Goal: Task Accomplishment & Management: Use online tool/utility

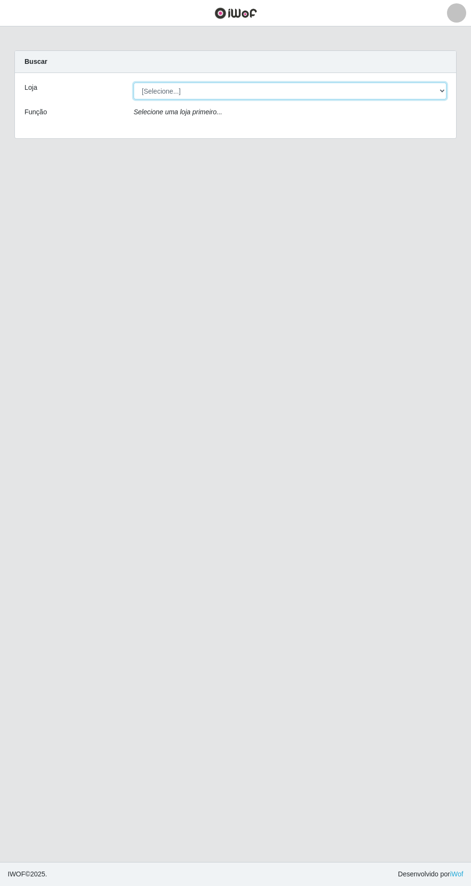
click at [406, 95] on select "[Selecione...] SuperFácil Atacado - [GEOGRAPHIC_DATA]" at bounding box center [290, 91] width 313 height 17
select select "503"
click at [134, 83] on select "[Selecione...] SuperFácil Atacado - [GEOGRAPHIC_DATA]" at bounding box center [290, 91] width 313 height 17
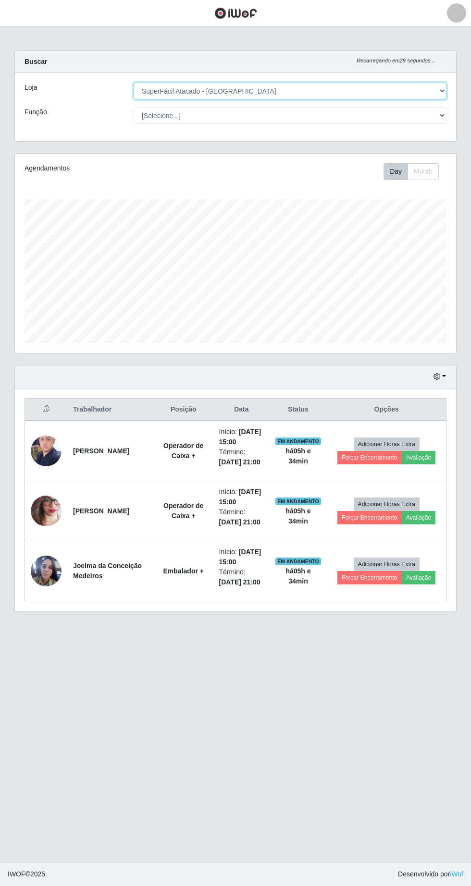
scroll to position [199, 441]
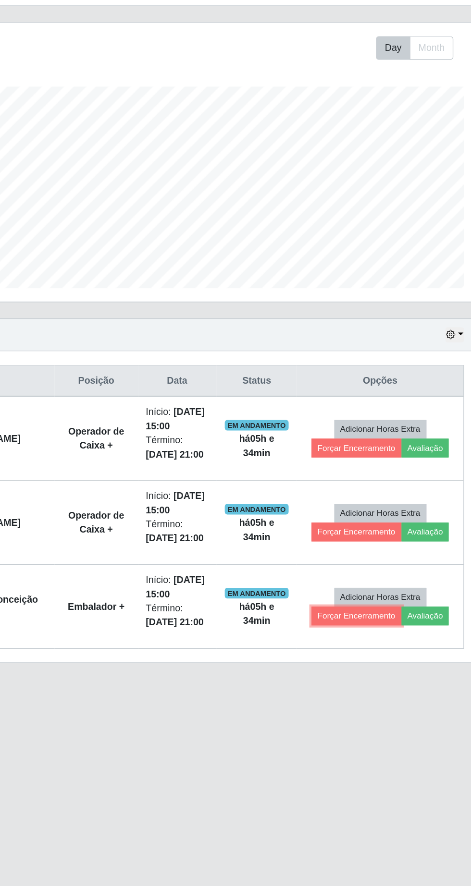
click at [361, 576] on button "Forçar Encerramento" at bounding box center [369, 577] width 64 height 13
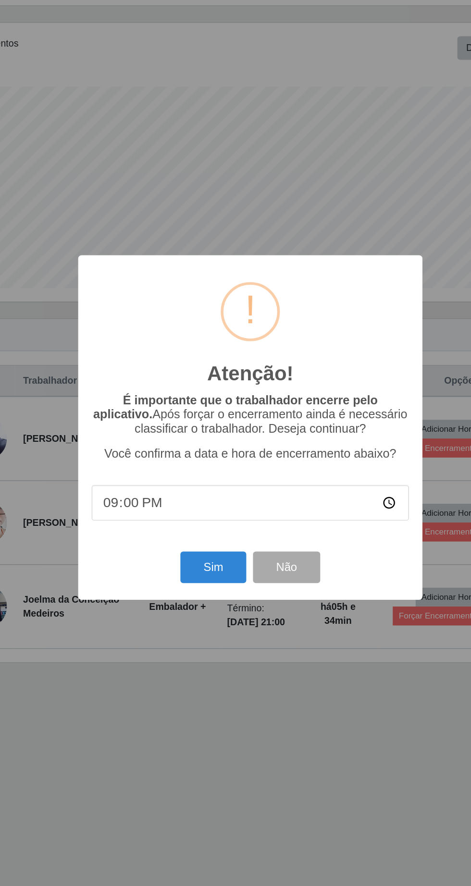
click at [220, 493] on input "21:00" at bounding box center [235, 496] width 227 height 25
type input "20:40"
click at [208, 544] on button "Sim" at bounding box center [208, 543] width 47 height 23
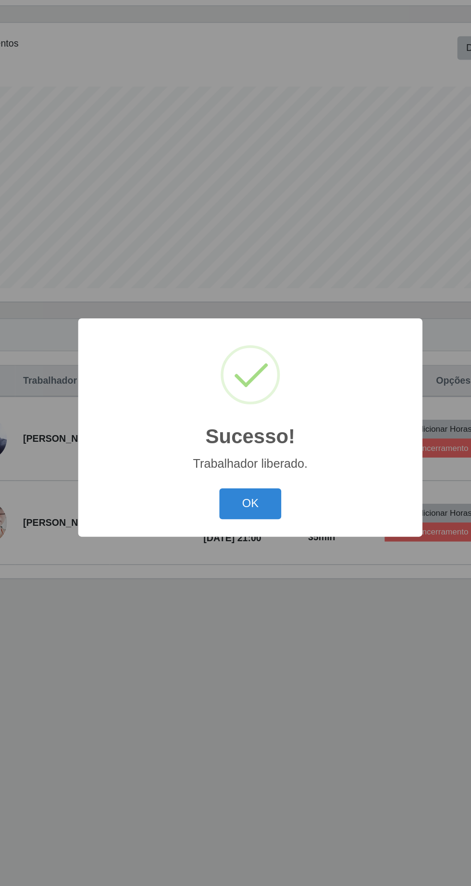
click at [237, 491] on button "OK" at bounding box center [235, 498] width 45 height 23
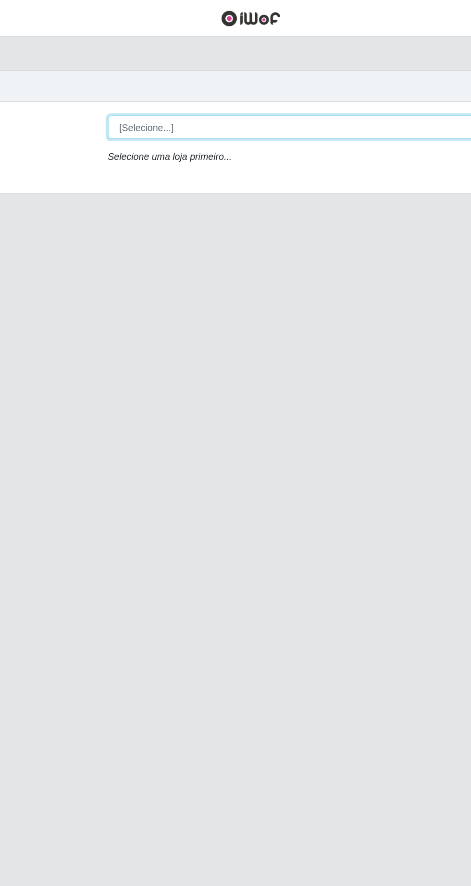
click at [163, 92] on select "[Selecione...] SuperFácil Atacado - [GEOGRAPHIC_DATA]" at bounding box center [290, 91] width 313 height 17
select select "503"
click at [134, 83] on select "[Selecione...] SuperFácil Atacado - [GEOGRAPHIC_DATA]" at bounding box center [290, 91] width 313 height 17
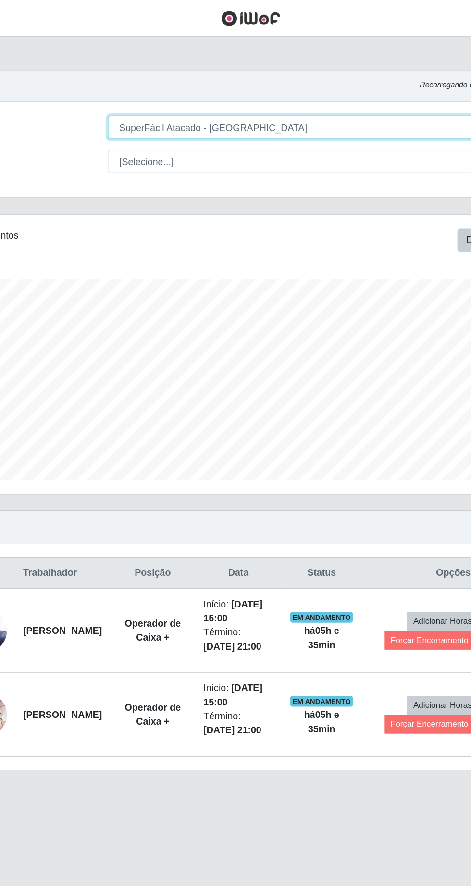
scroll to position [199, 441]
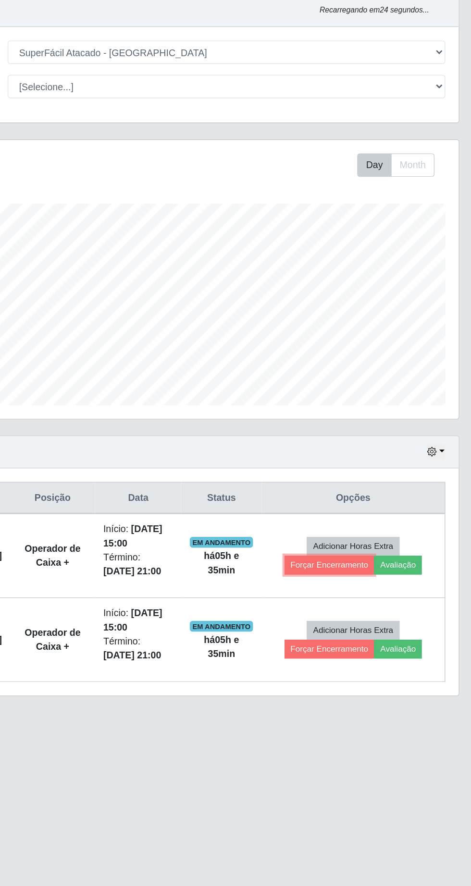
click at [365, 458] on button "Forçar Encerramento" at bounding box center [363, 457] width 64 height 13
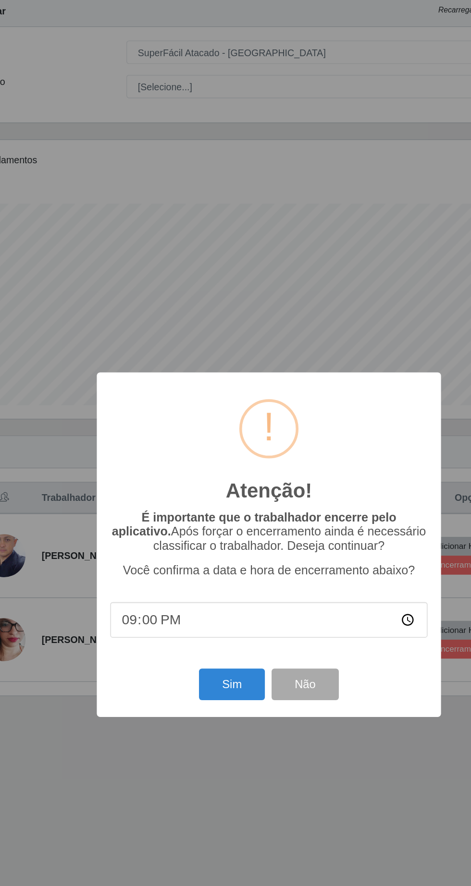
click at [205, 510] on input "21:00" at bounding box center [235, 496] width 227 height 25
type input "20:40"
click at [208, 554] on button "Sim" at bounding box center [208, 543] width 47 height 23
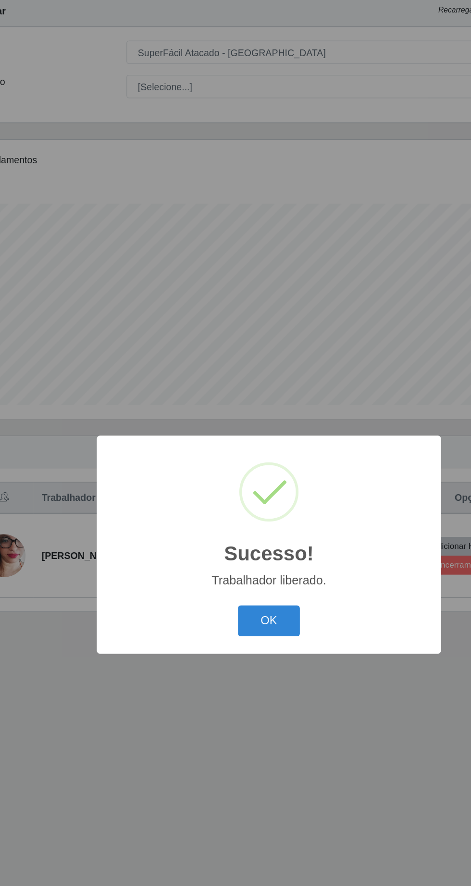
click at [237, 509] on button "OK" at bounding box center [235, 498] width 45 height 23
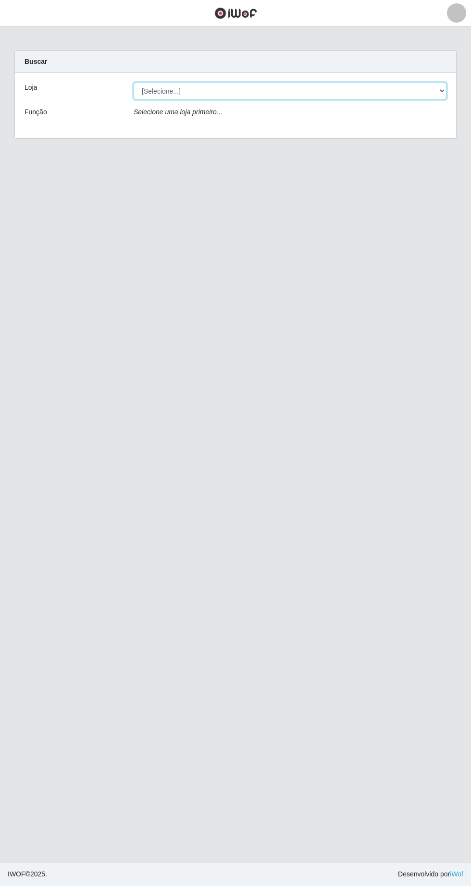
click at [444, 98] on select "[Selecione...] SuperFácil Atacado - Alto de São Manoel" at bounding box center [290, 91] width 313 height 17
select select "503"
click at [134, 83] on select "[Selecione...] SuperFácil Atacado - Alto de São Manoel" at bounding box center [290, 91] width 313 height 17
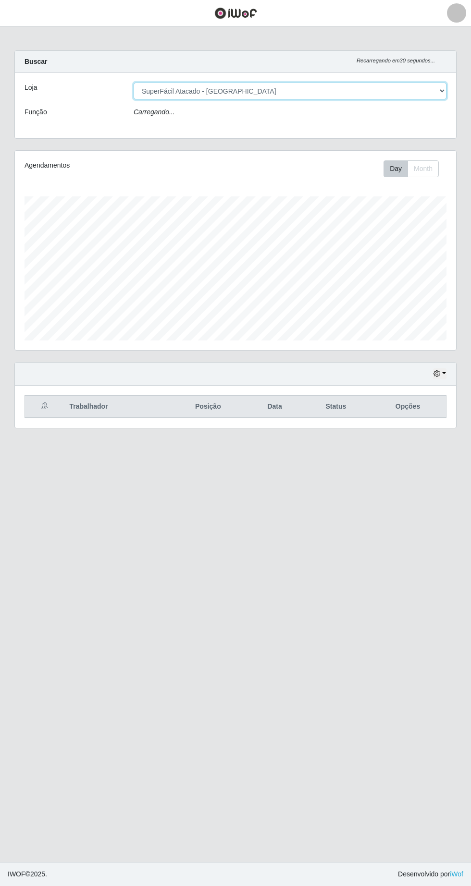
scroll to position [199, 441]
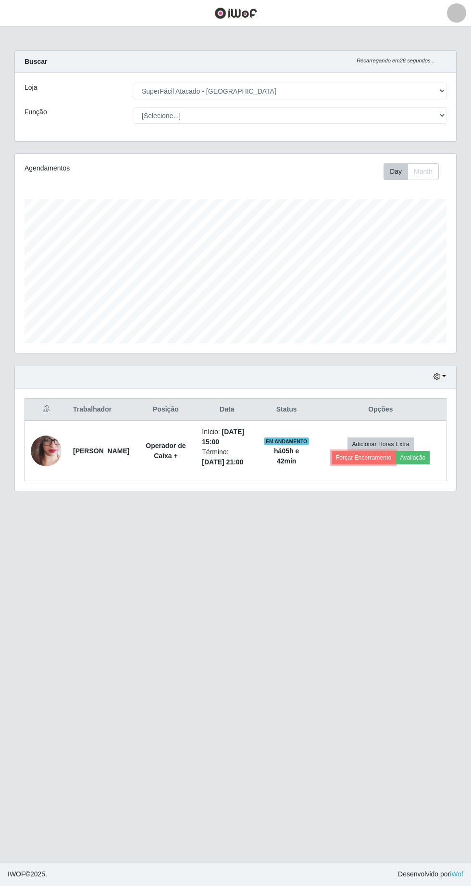
click at [356, 458] on button "Forçar Encerramento" at bounding box center [363, 457] width 64 height 13
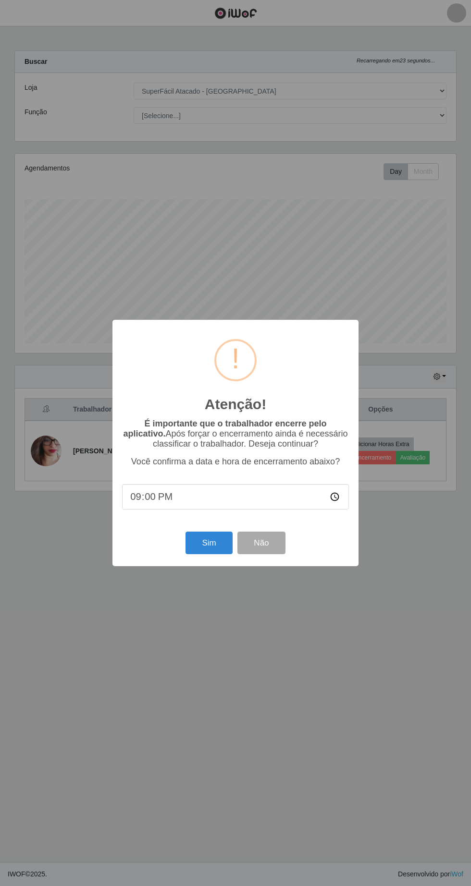
click at [270, 497] on input "21:00" at bounding box center [235, 496] width 227 height 25
type input "20:45"
click at [211, 545] on button "Sim" at bounding box center [208, 543] width 47 height 23
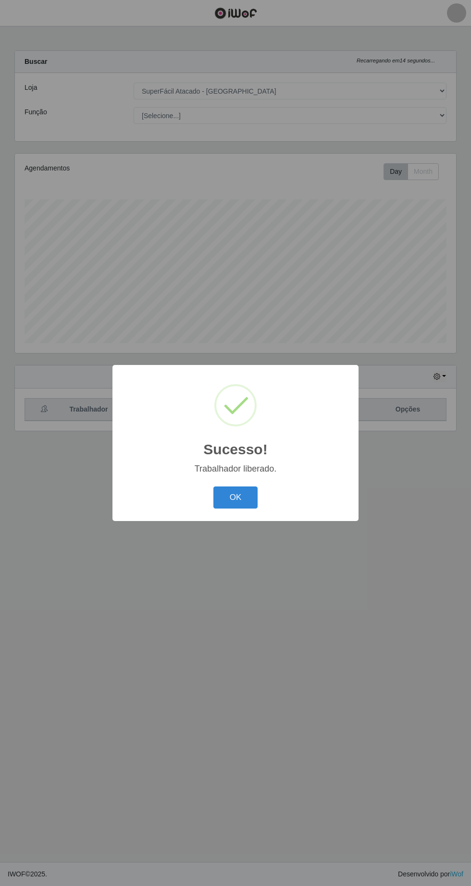
click at [248, 499] on button "OK" at bounding box center [235, 498] width 45 height 23
